Goal: Task Accomplishment & Management: Use online tool/utility

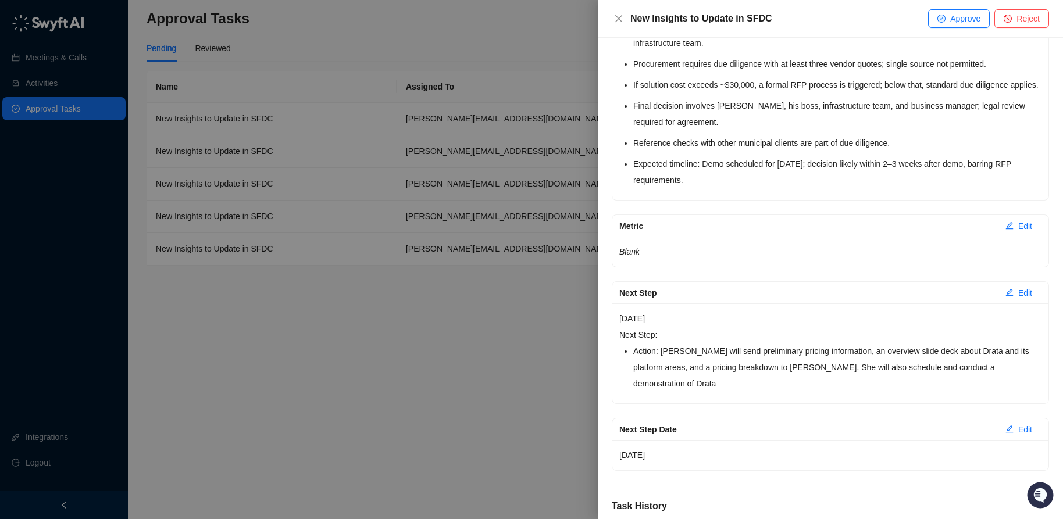
scroll to position [1667, 0]
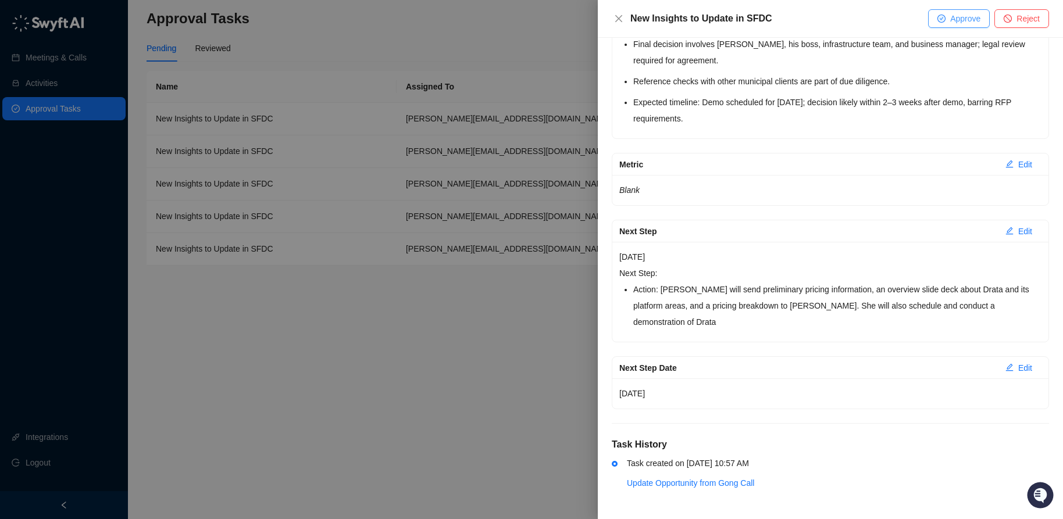
click at [953, 18] on span "Approve" at bounding box center [965, 18] width 30 height 13
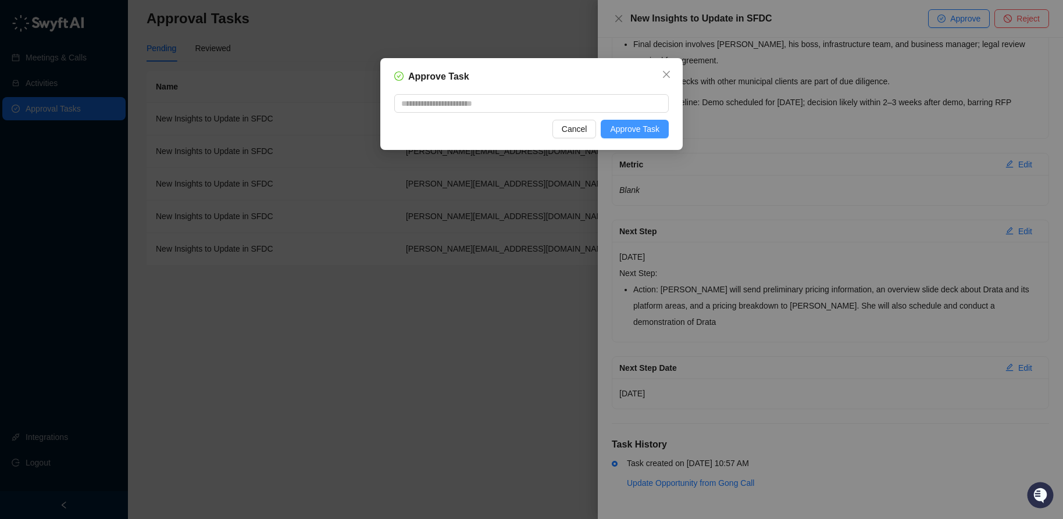
click at [622, 130] on span "Approve Task" at bounding box center [634, 129] width 49 height 13
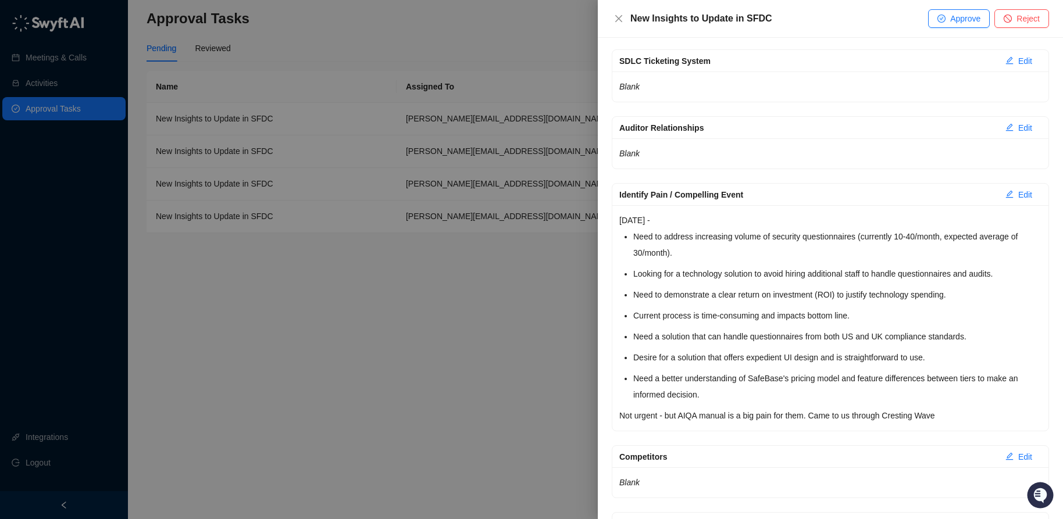
scroll to position [892, 0]
